Goal: Check status: Check status

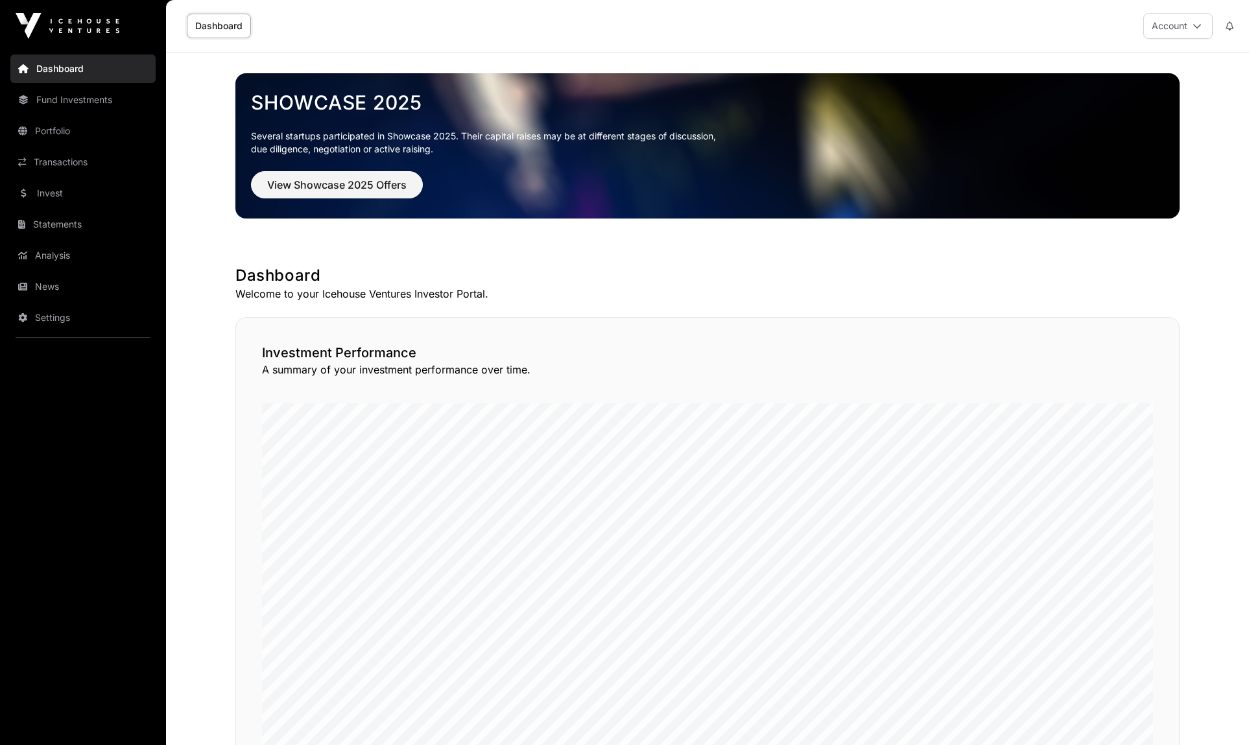
click at [214, 18] on link "Dashboard" at bounding box center [219, 26] width 64 height 25
click at [66, 104] on link "Fund Investments" at bounding box center [82, 100] width 145 height 29
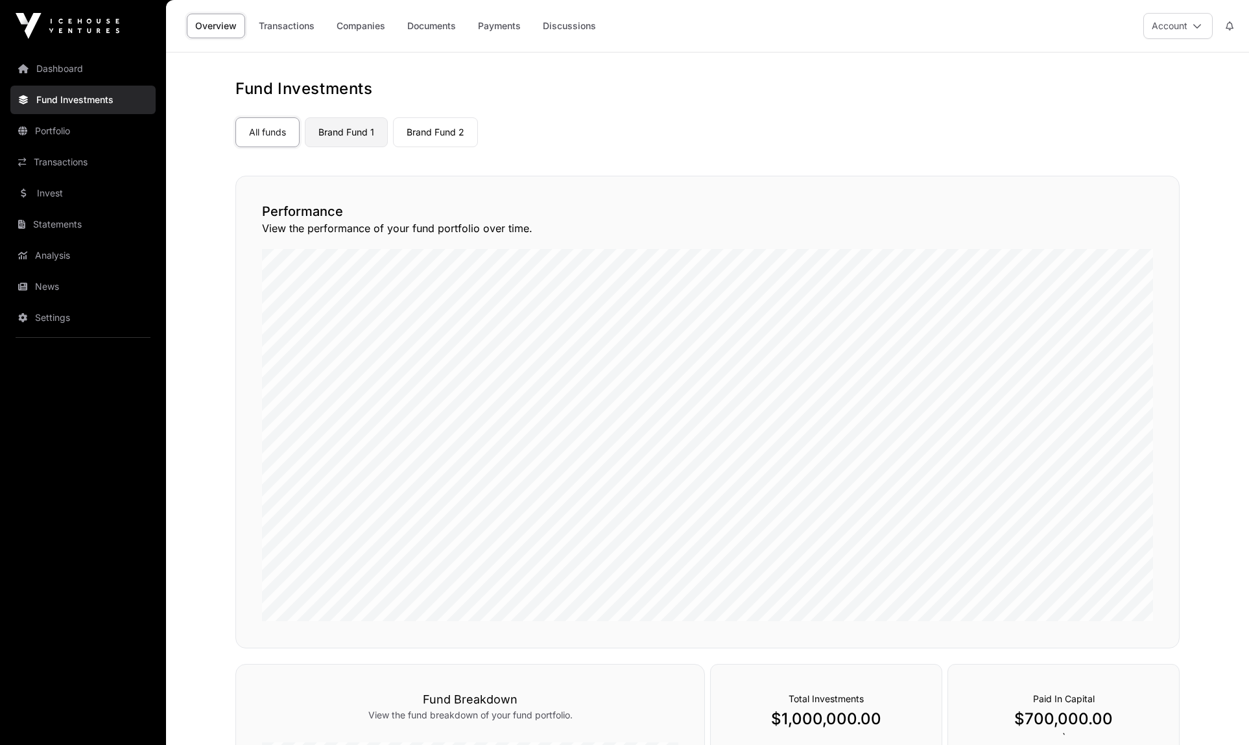
click at [354, 134] on link "Brand Fund 1" at bounding box center [346, 132] width 83 height 30
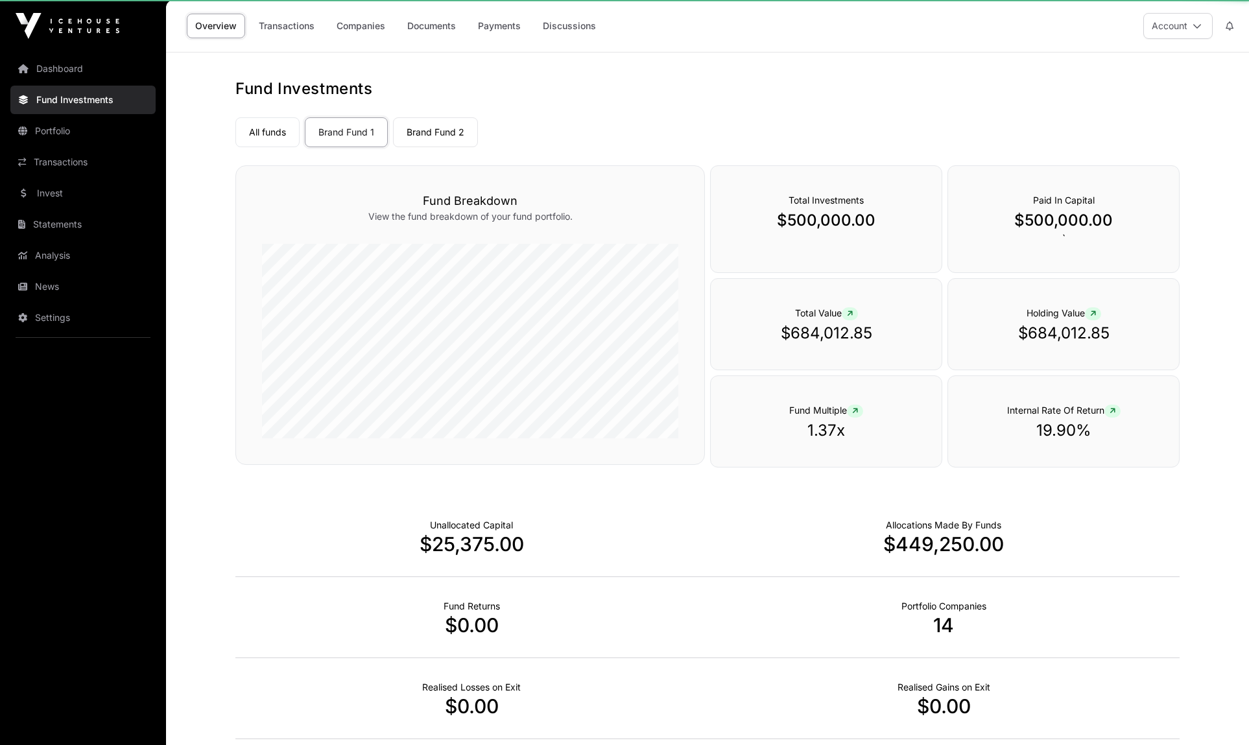
click at [349, 132] on link "Brand Fund 1" at bounding box center [346, 132] width 83 height 30
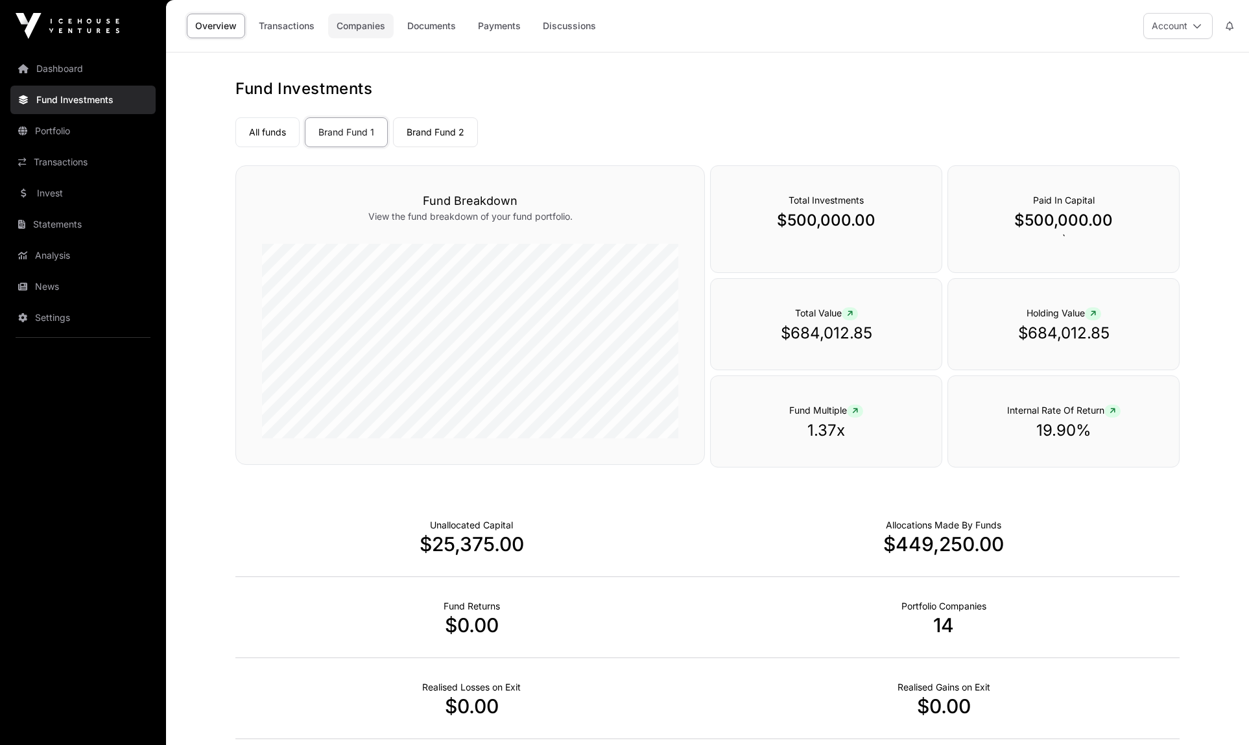
click at [357, 27] on link "Companies" at bounding box center [361, 26] width 66 height 25
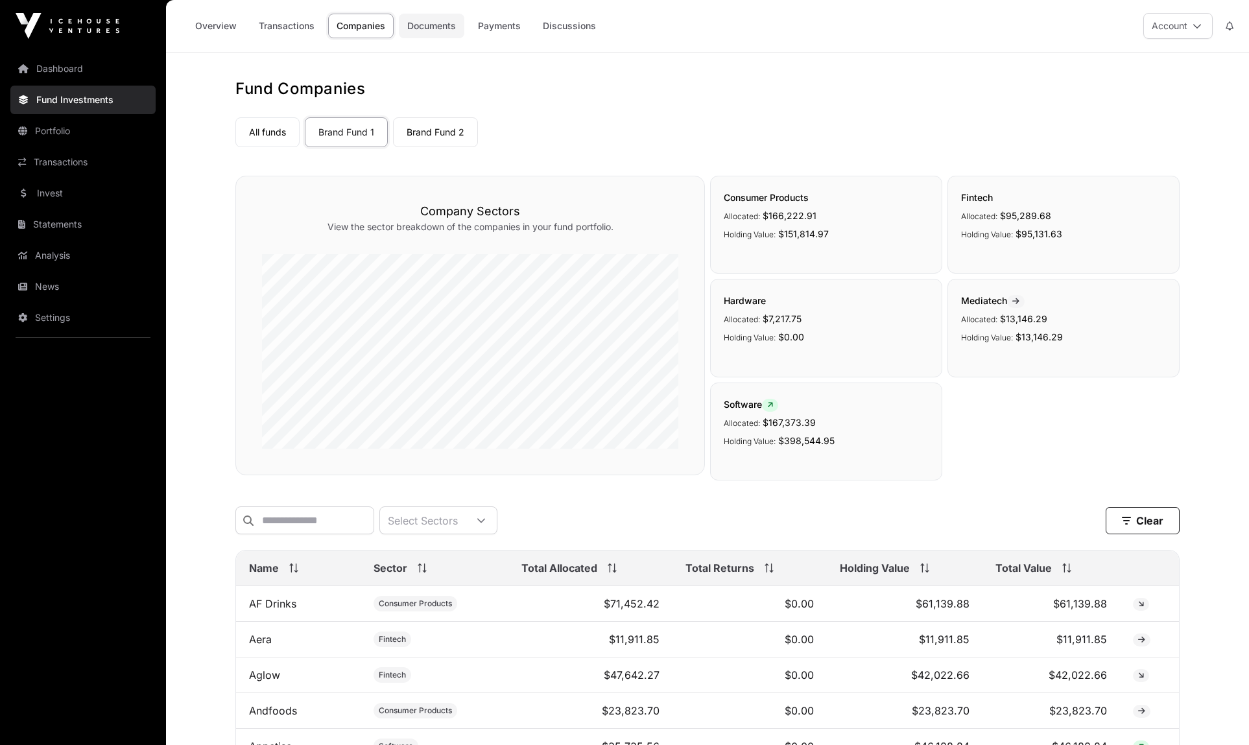
click at [438, 21] on link "Documents" at bounding box center [432, 26] width 66 height 25
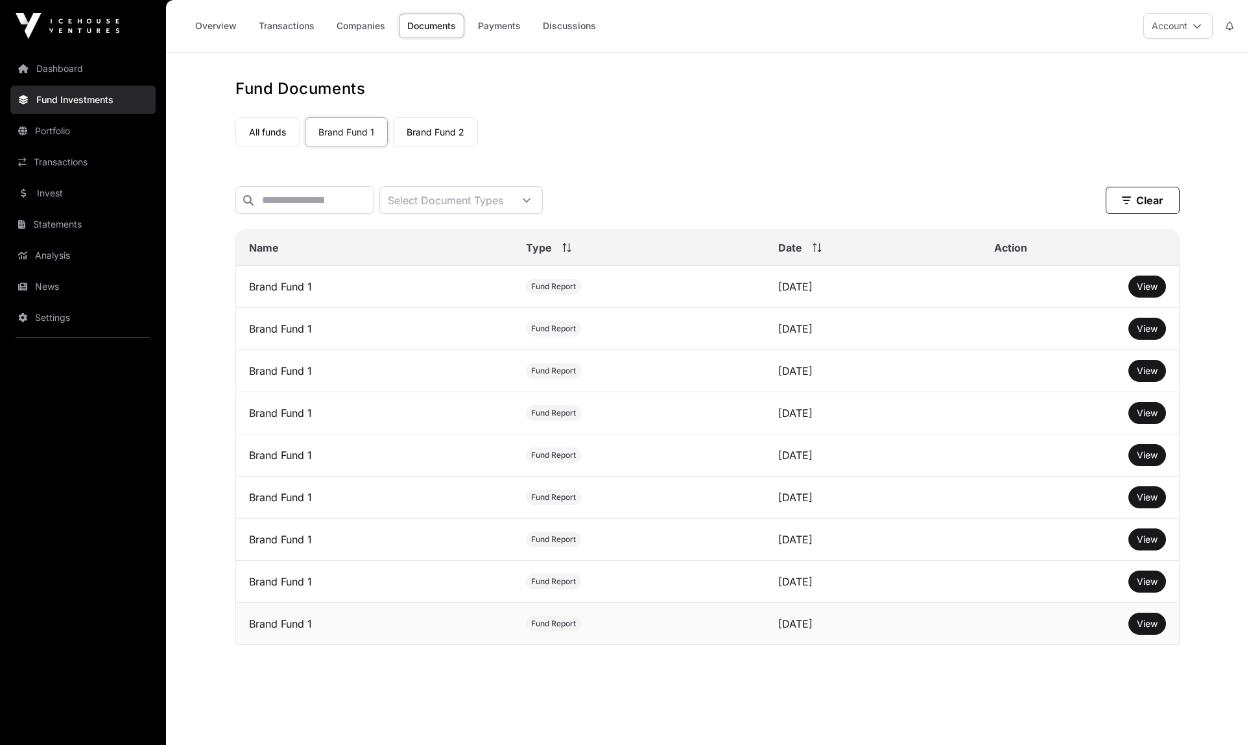
click at [531, 626] on span "Fund Report" at bounding box center [553, 624] width 45 height 10
click at [1138, 618] on button "View" at bounding box center [1148, 624] width 38 height 22
click at [1144, 625] on span "View" at bounding box center [1147, 623] width 21 height 11
click at [1156, 285] on span "View" at bounding box center [1147, 286] width 21 height 11
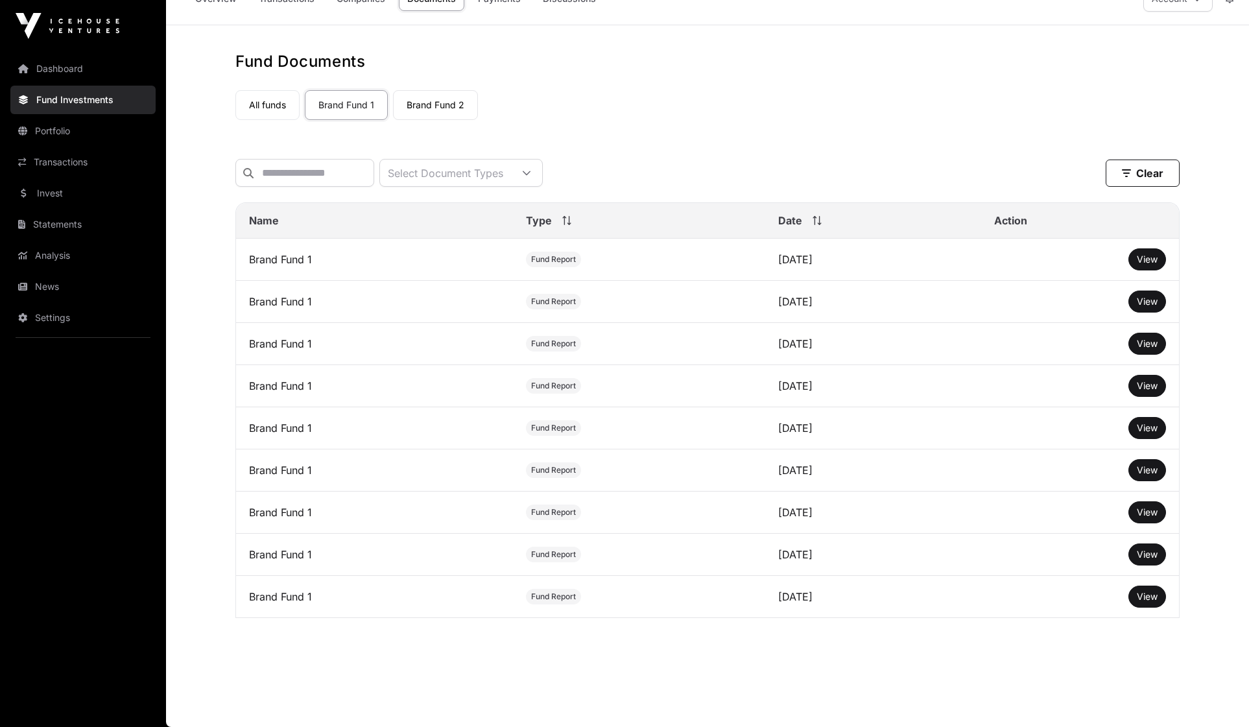
scroll to position [29, 0]
click at [1154, 304] on span "View" at bounding box center [1147, 301] width 21 height 11
click at [1139, 507] on span "View" at bounding box center [1147, 512] width 21 height 11
click at [1150, 339] on span "View" at bounding box center [1147, 343] width 21 height 11
click at [1144, 254] on span "View" at bounding box center [1147, 259] width 21 height 11
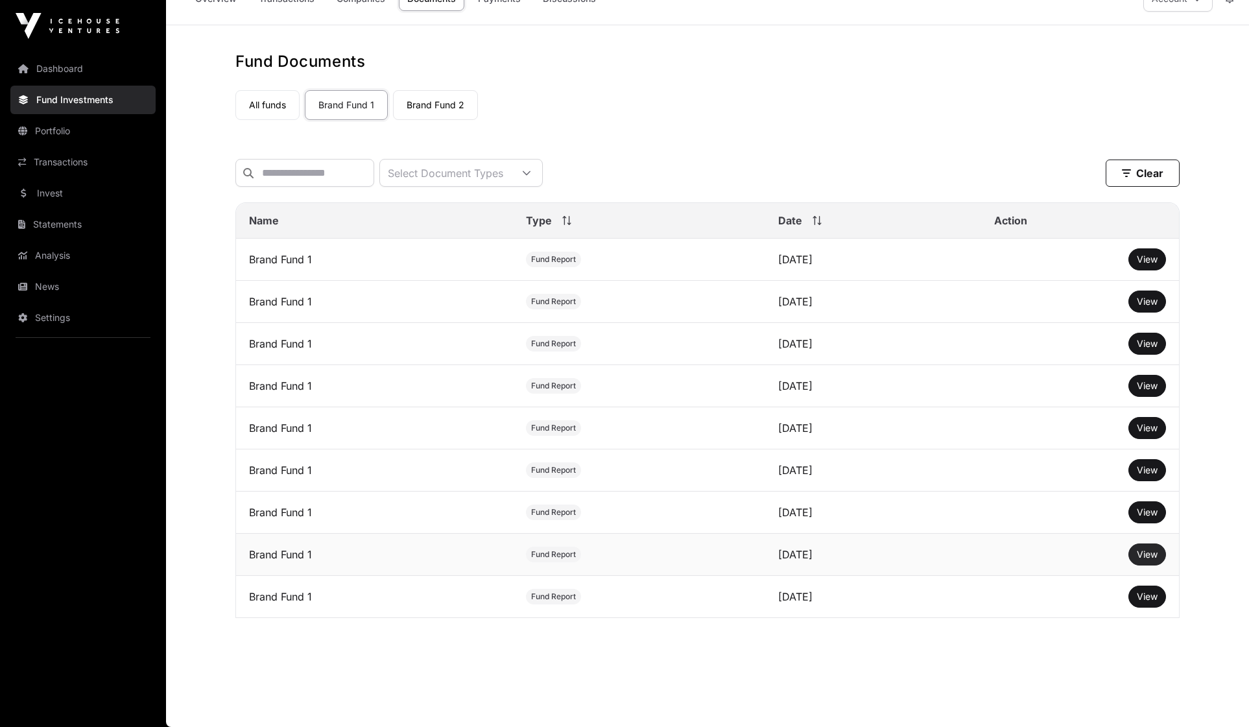
click at [1142, 549] on span "View" at bounding box center [1147, 554] width 21 height 11
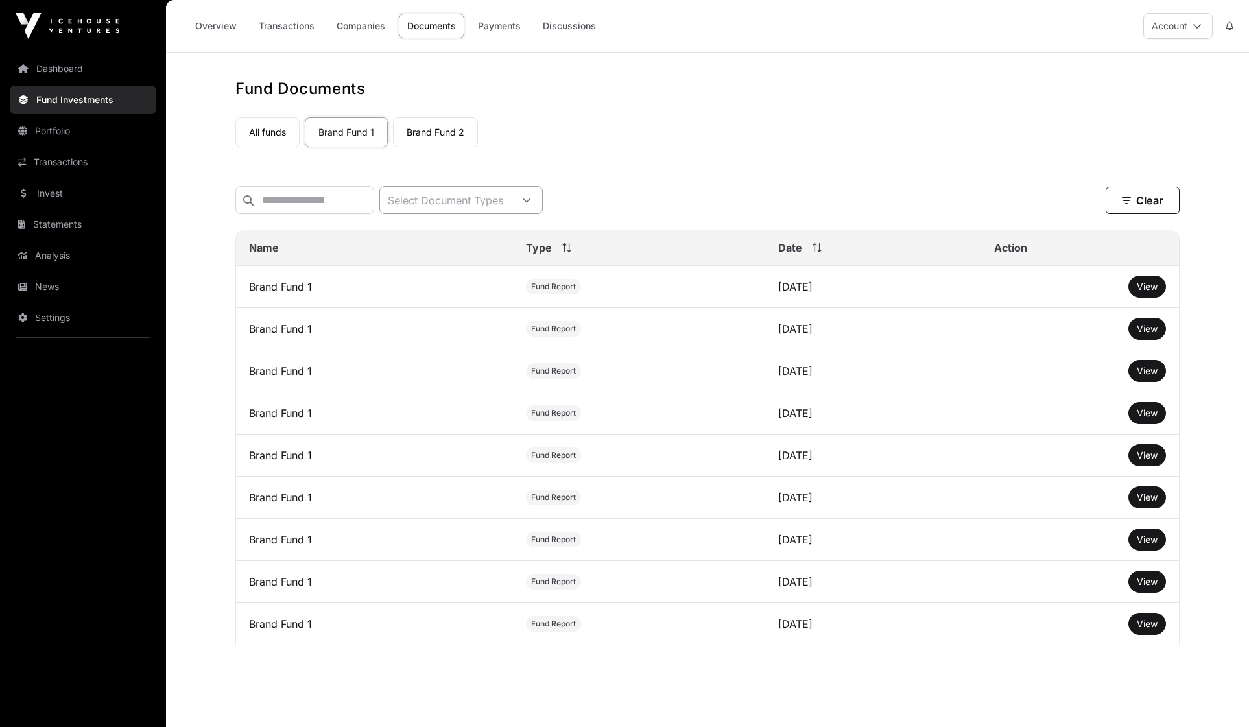
scroll to position [0, 0]
click at [354, 19] on link "Companies" at bounding box center [361, 26] width 66 height 25
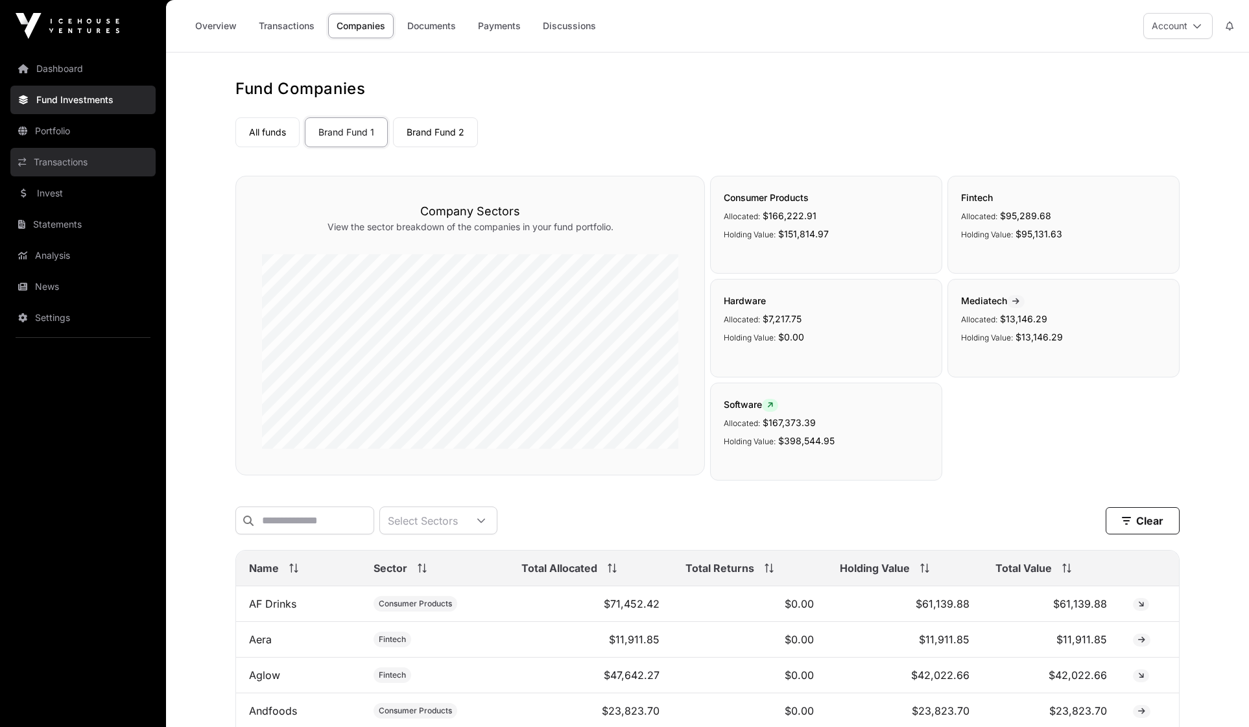
click at [68, 161] on link "Transactions" at bounding box center [82, 162] width 145 height 29
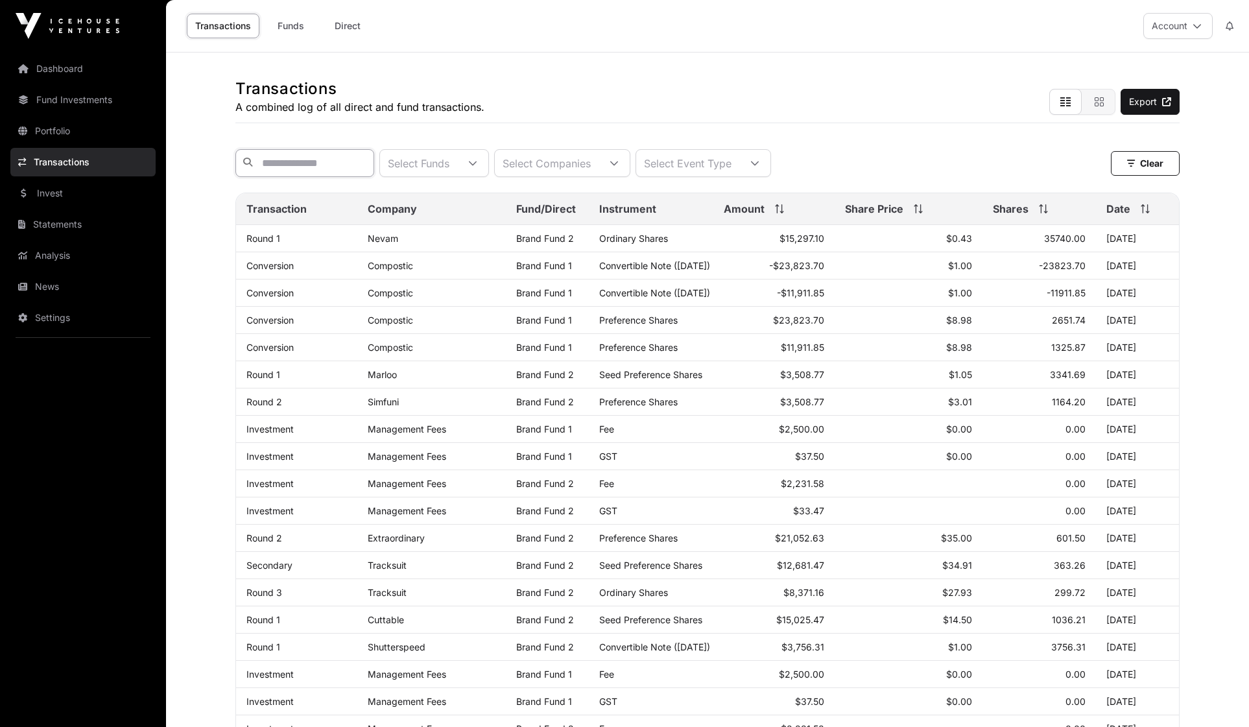
click at [374, 160] on input "text" at bounding box center [304, 163] width 139 height 28
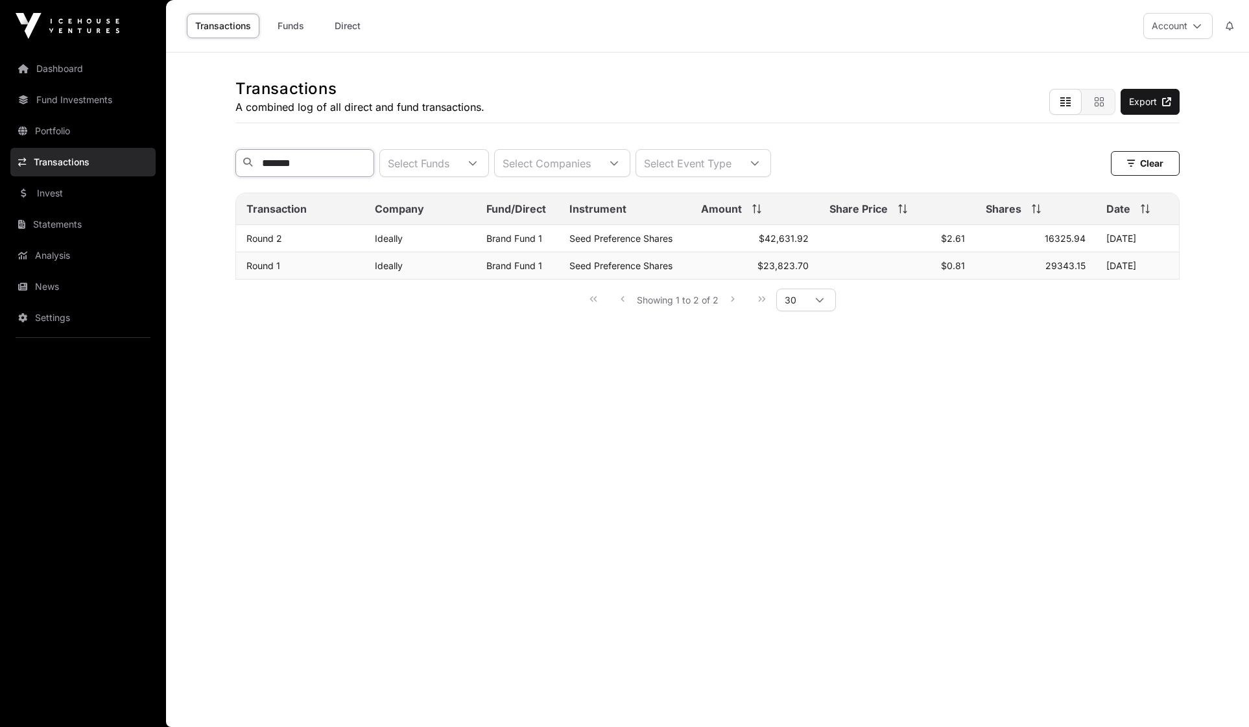
type input "*******"
click at [780, 267] on td "$23,823.70" at bounding box center [755, 265] width 128 height 27
drag, startPoint x: 1027, startPoint y: 347, endPoint x: 852, endPoint y: 308, distance: 179.4
click at [1017, 345] on main "Transactions A combined log of all direct and fund transactions. Export *******…" at bounding box center [707, 390] width 1083 height 675
click at [457, 166] on div "Select Funds" at bounding box center [418, 163] width 77 height 27
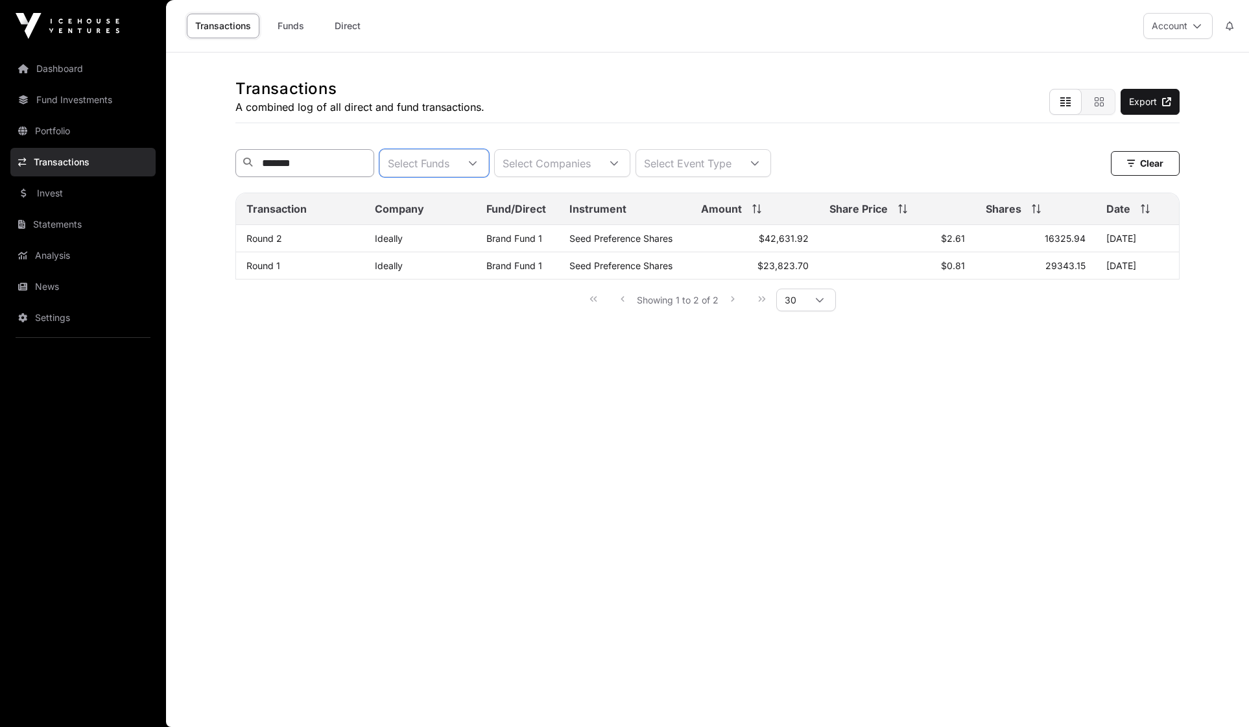
scroll to position [14, 9]
click at [473, 223] on span "Brand Fund 2" at bounding box center [490, 220] width 65 height 10
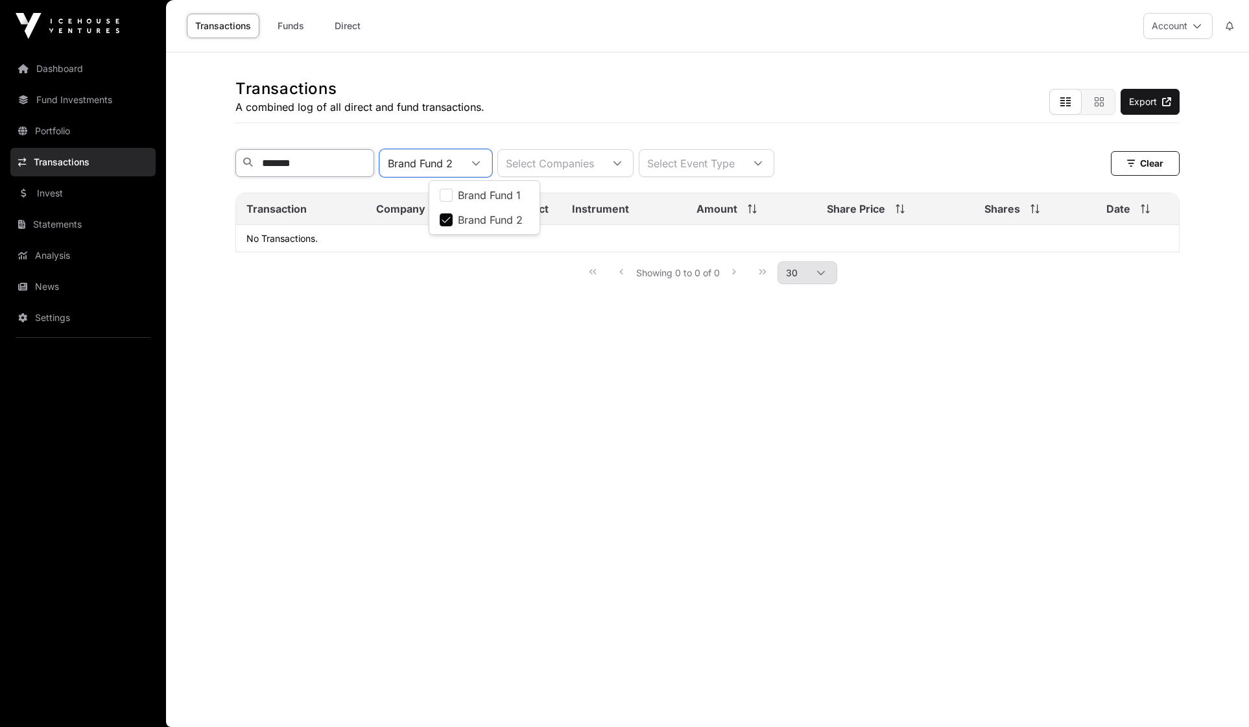
click at [339, 172] on input "*******" at bounding box center [304, 163] width 139 height 28
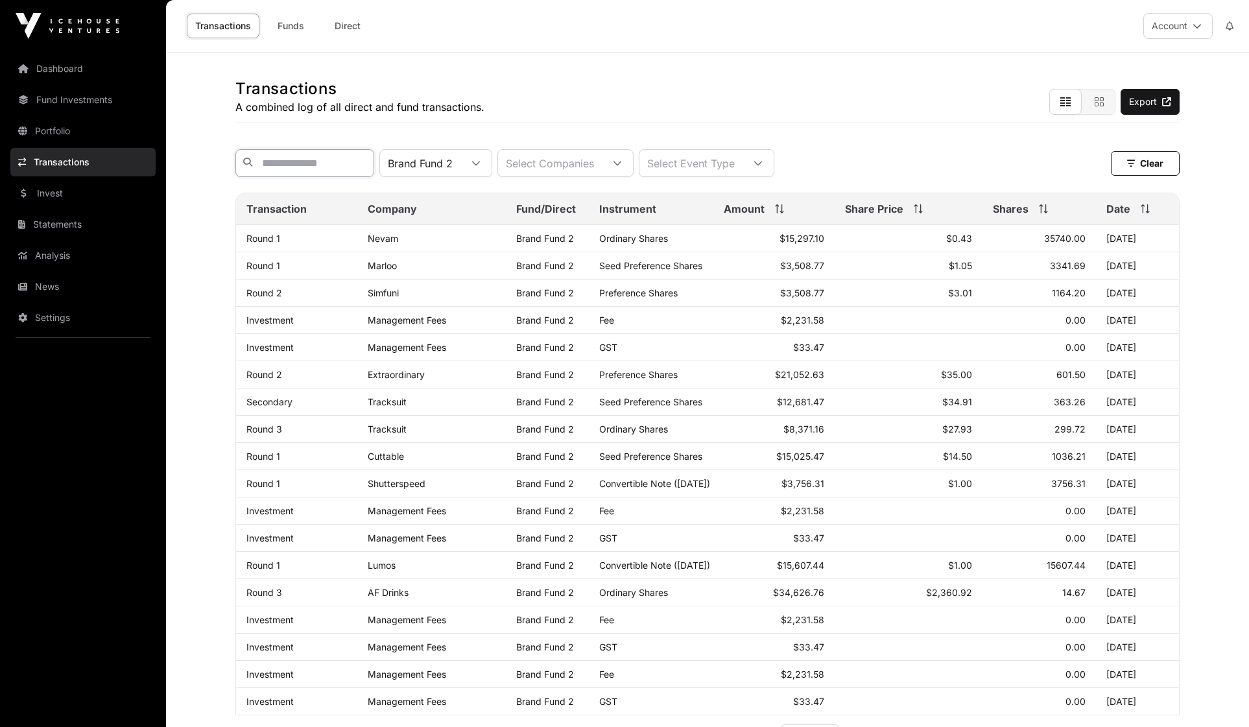
scroll to position [0, 0]
click at [52, 133] on link "Portfolio" at bounding box center [82, 131] width 145 height 29
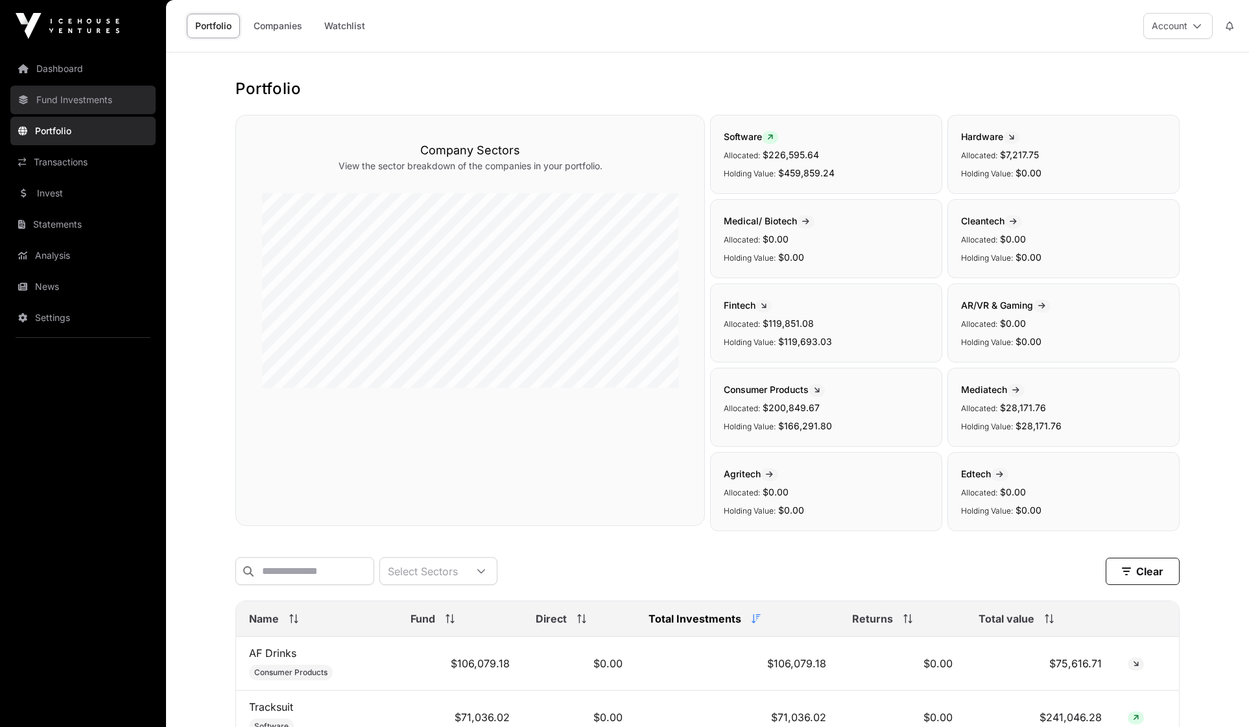
scroll to position [3, 0]
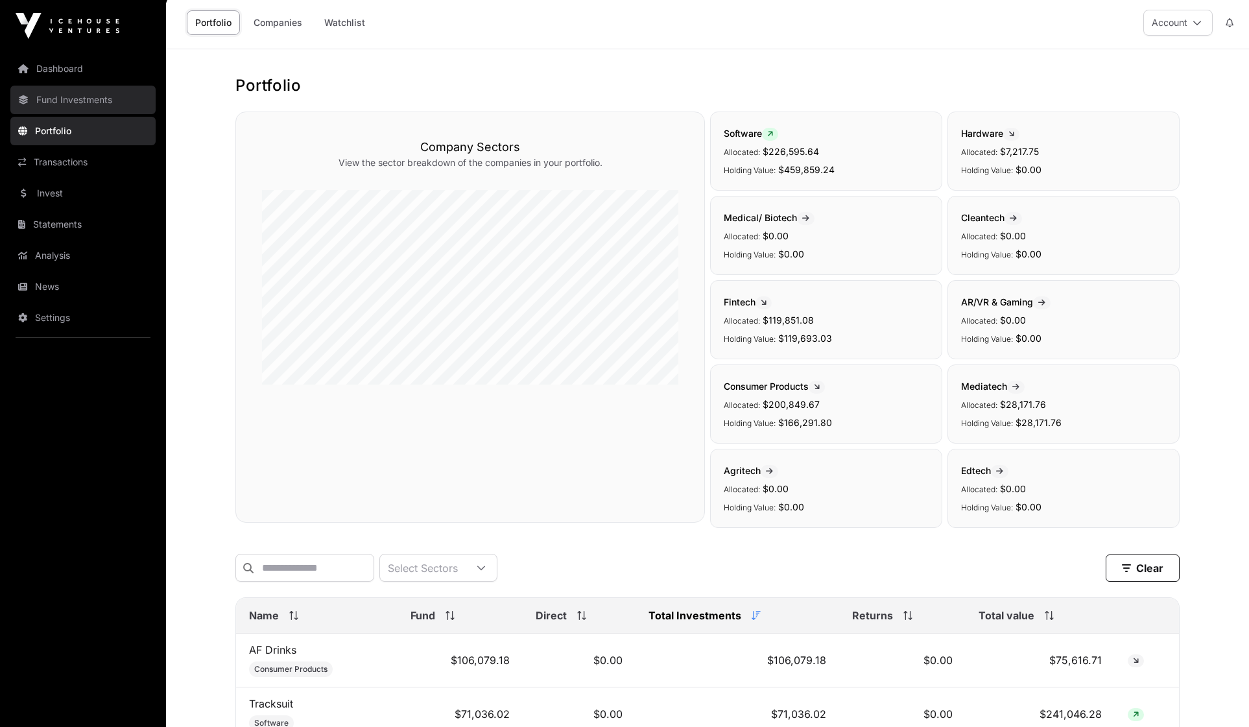
click at [70, 103] on link "Fund Investments" at bounding box center [82, 100] width 145 height 29
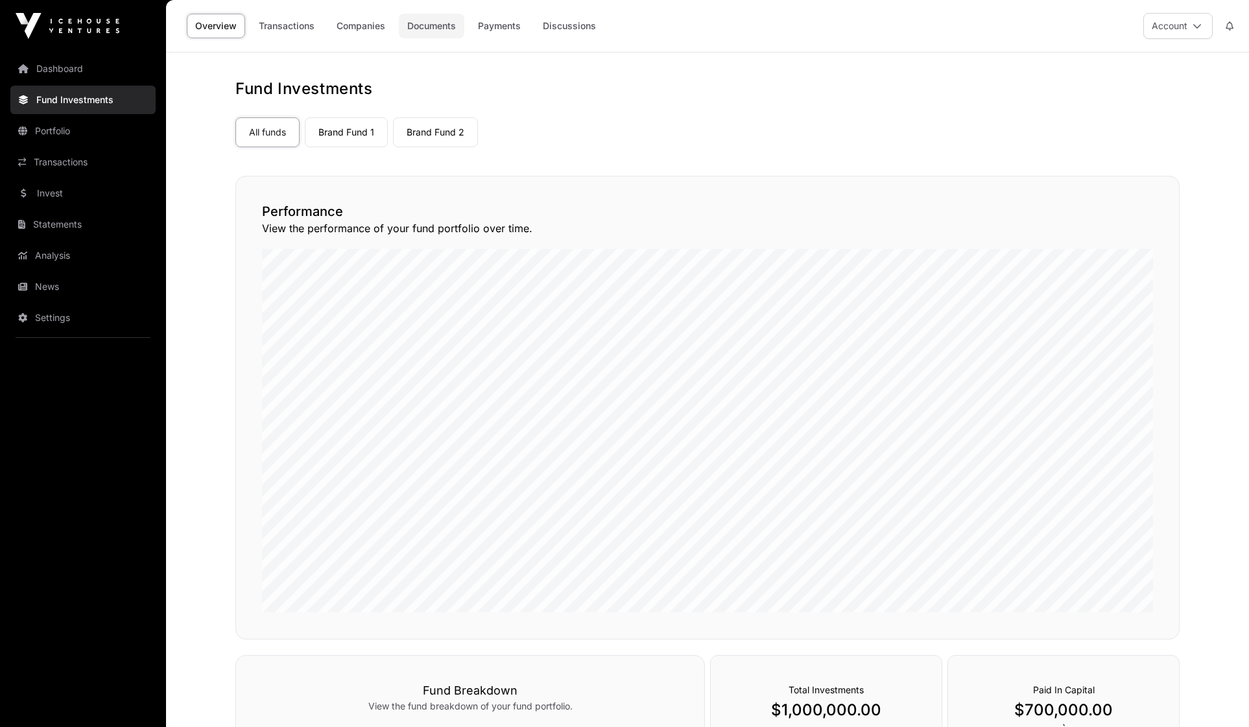
click at [431, 27] on link "Documents" at bounding box center [432, 26] width 66 height 25
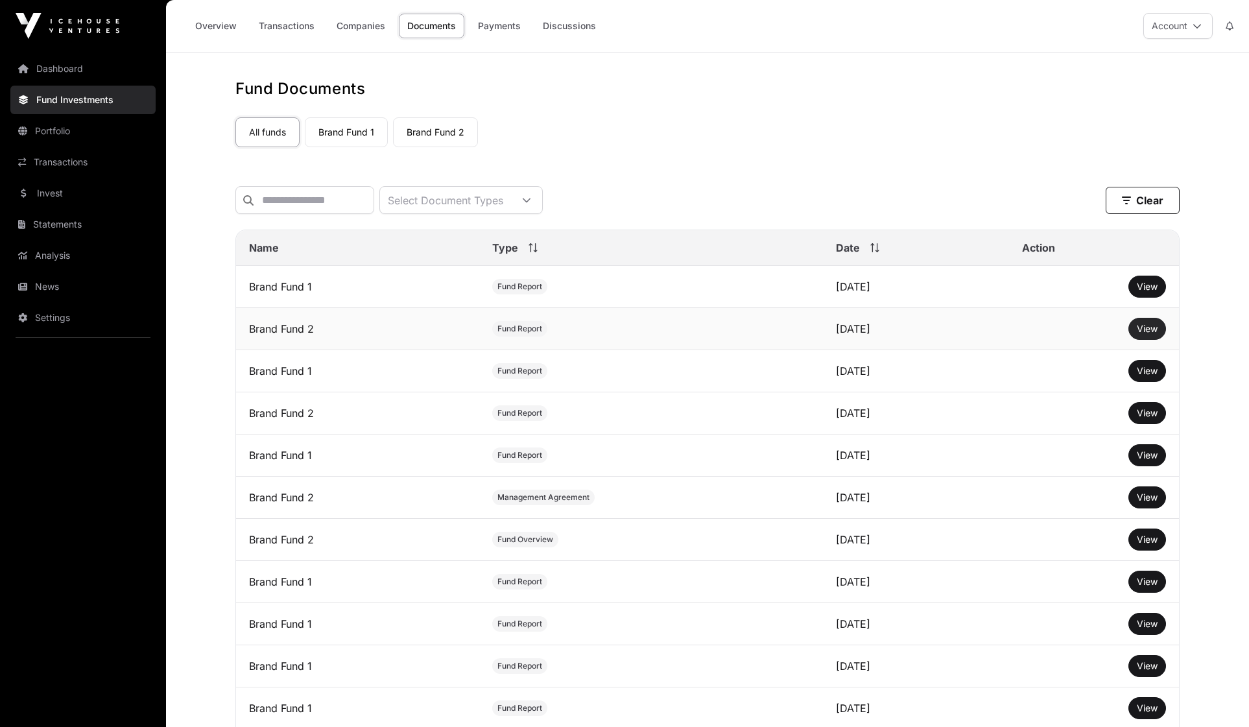
click at [1151, 330] on span "View" at bounding box center [1147, 328] width 21 height 11
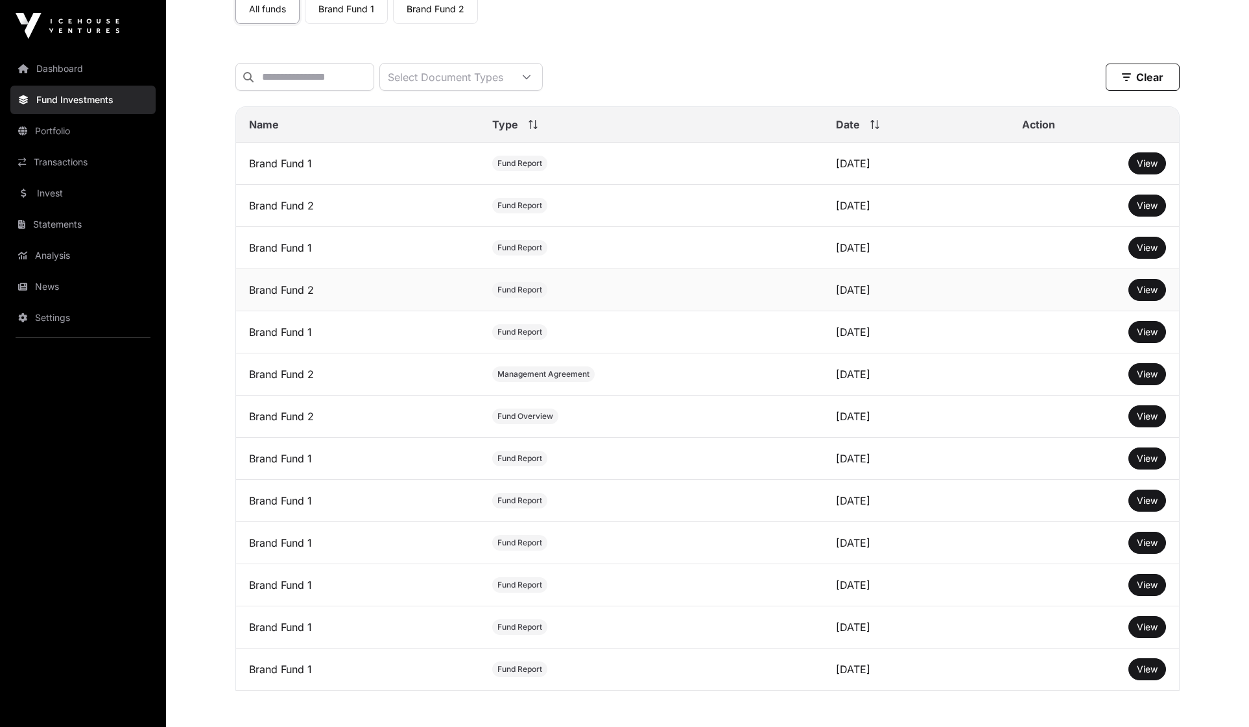
scroll to position [123, 0]
click at [28, 163] on link "Transactions" at bounding box center [82, 162] width 145 height 29
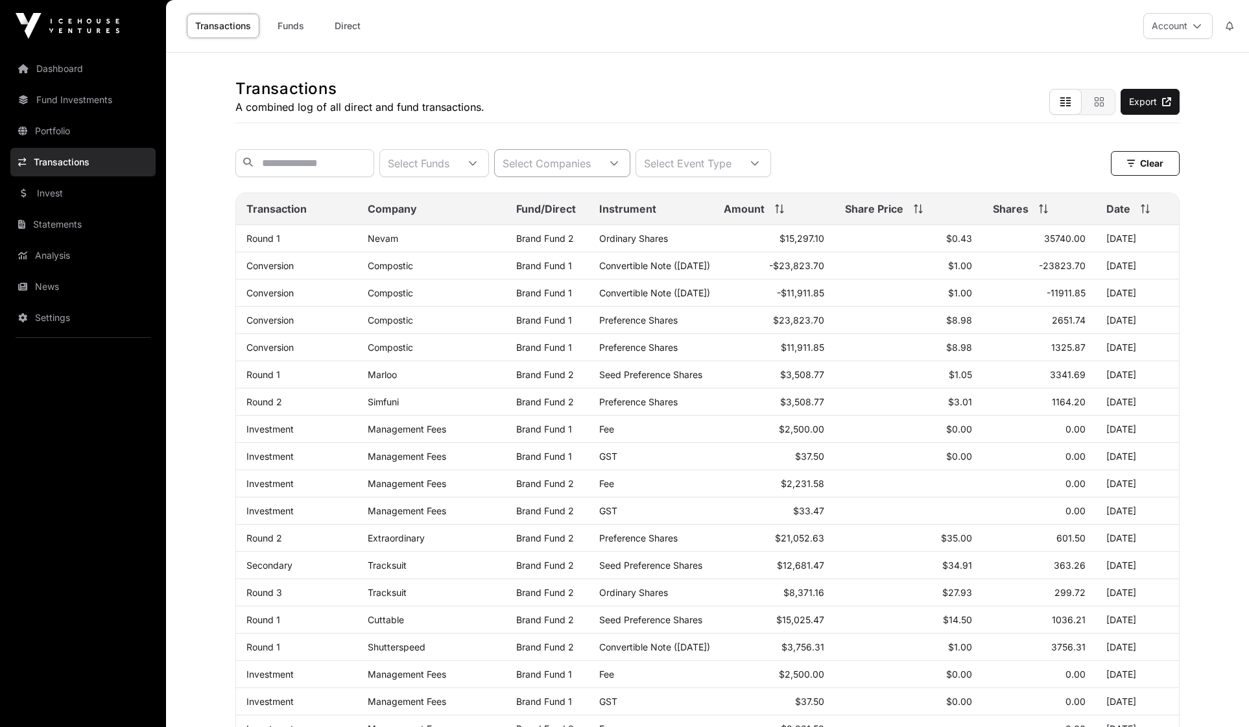
click at [599, 167] on div "Select Companies" at bounding box center [547, 163] width 104 height 27
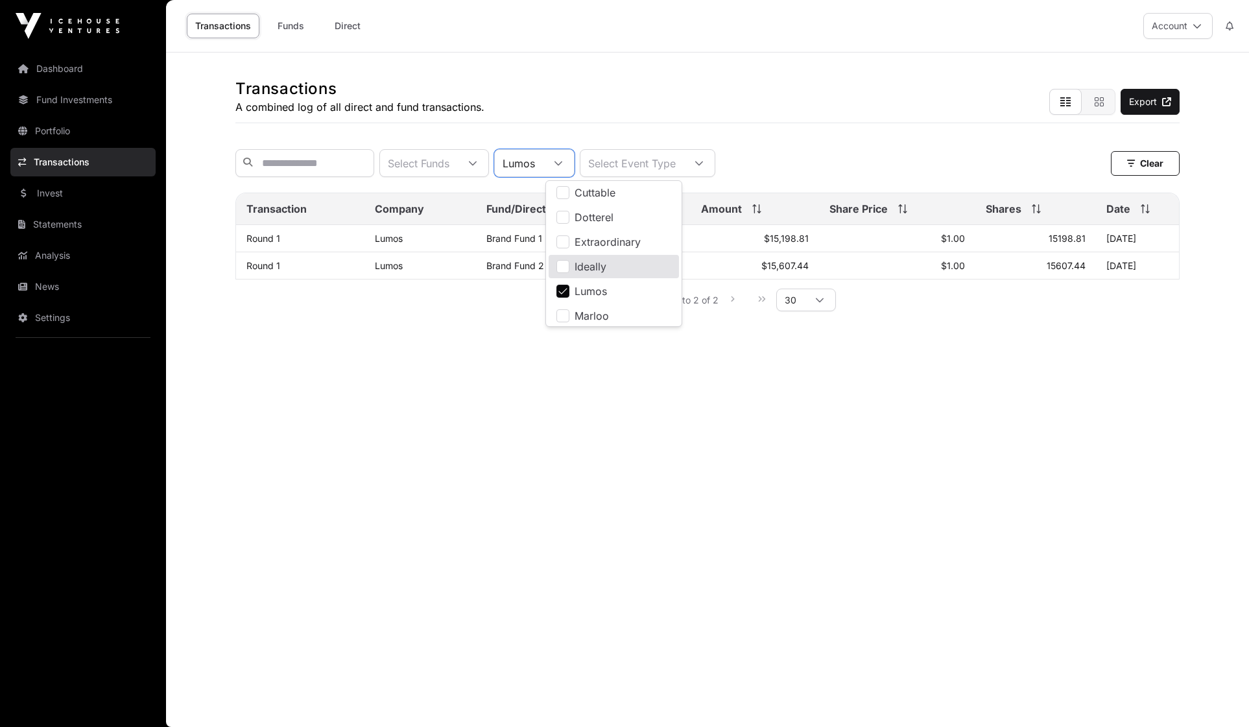
click at [349, 377] on main "Transactions A combined log of all direct and fund transactions. Export Select …" at bounding box center [707, 390] width 1083 height 675
